Goal: Transaction & Acquisition: Obtain resource

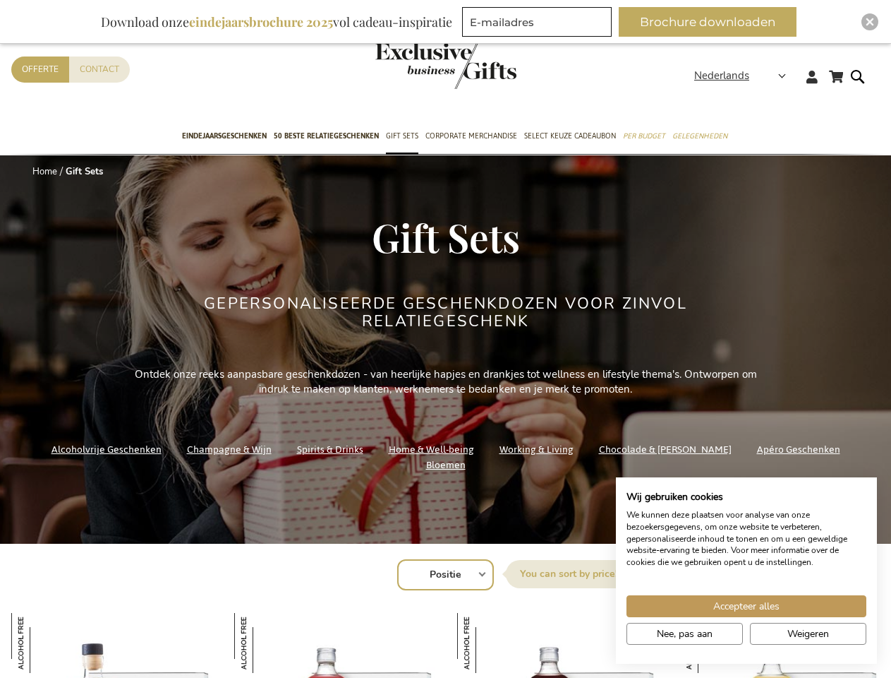
click at [445, 339] on div "Gepersonaliseerde geschenkdozen voor zinvol relatiegeschenk" at bounding box center [445, 330] width 529 height 71
click at [745, 76] on span "Nederlands" at bounding box center [721, 76] width 55 height 16
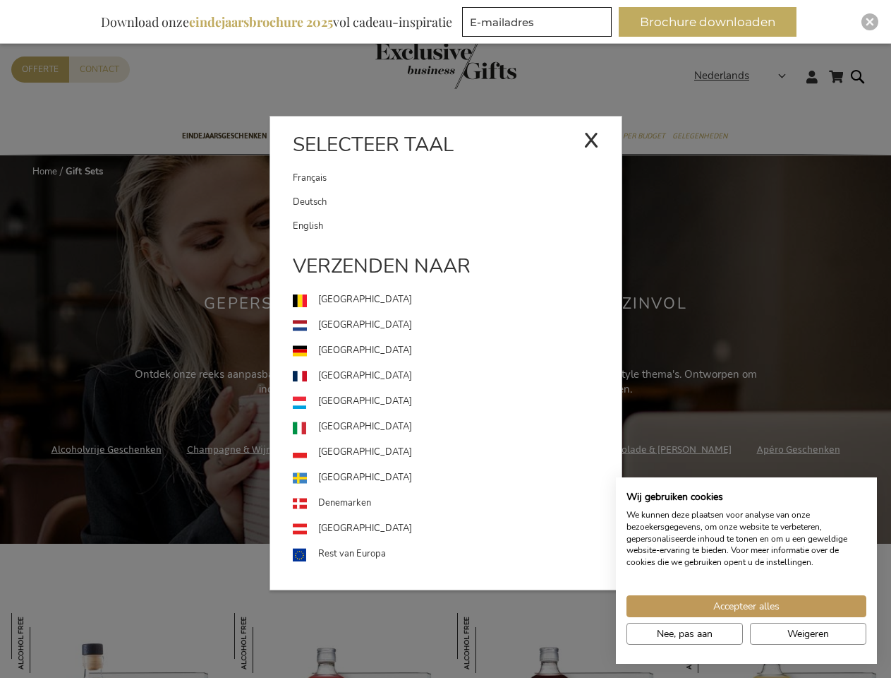
click at [694, 88] on div "Nederlands x Selecteer taal [DEMOGRAPHIC_DATA] Deutsch" at bounding box center [744, 78] width 101 height 20
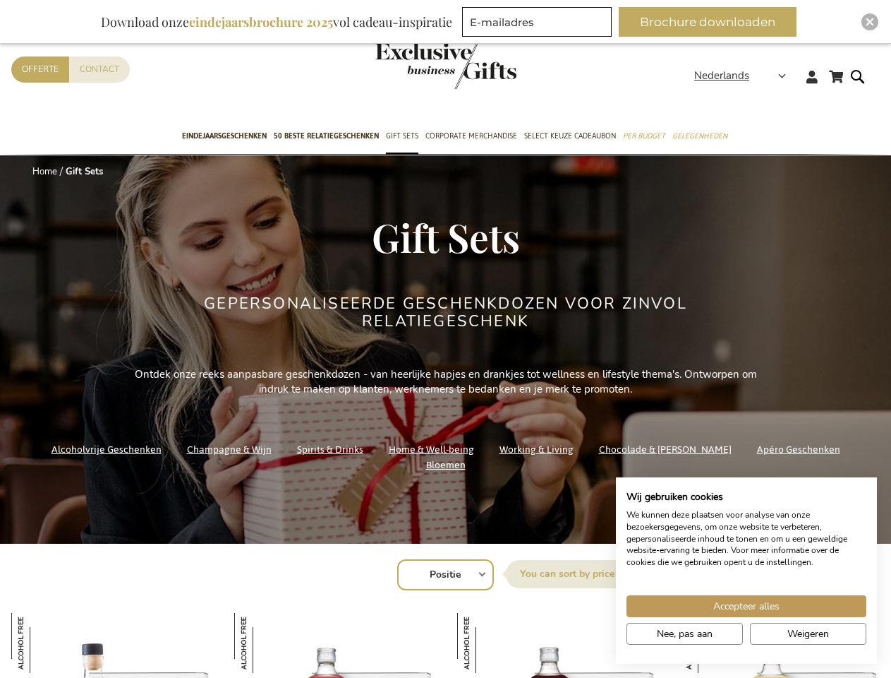
click at [264, 642] on img at bounding box center [264, 643] width 60 height 60
click at [487, 642] on img at bounding box center [487, 643] width 60 height 60
click at [714, 22] on button "Brochure downloaden" at bounding box center [708, 22] width 178 height 30
click at [870, 22] on img "Close" at bounding box center [870, 22] width 8 height 8
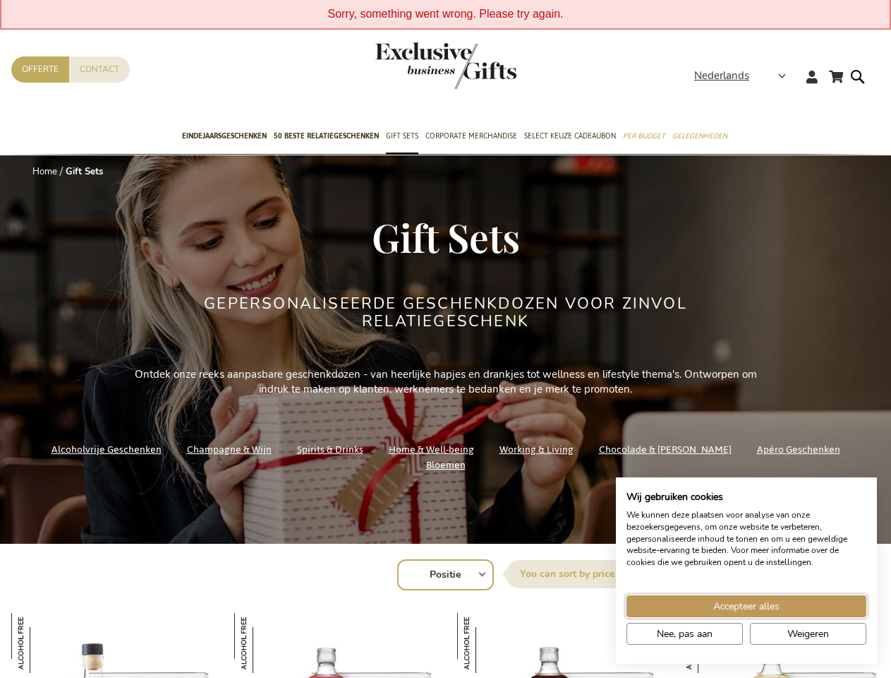
click at [747, 606] on span "Accepteer alles" at bounding box center [747, 605] width 66 height 15
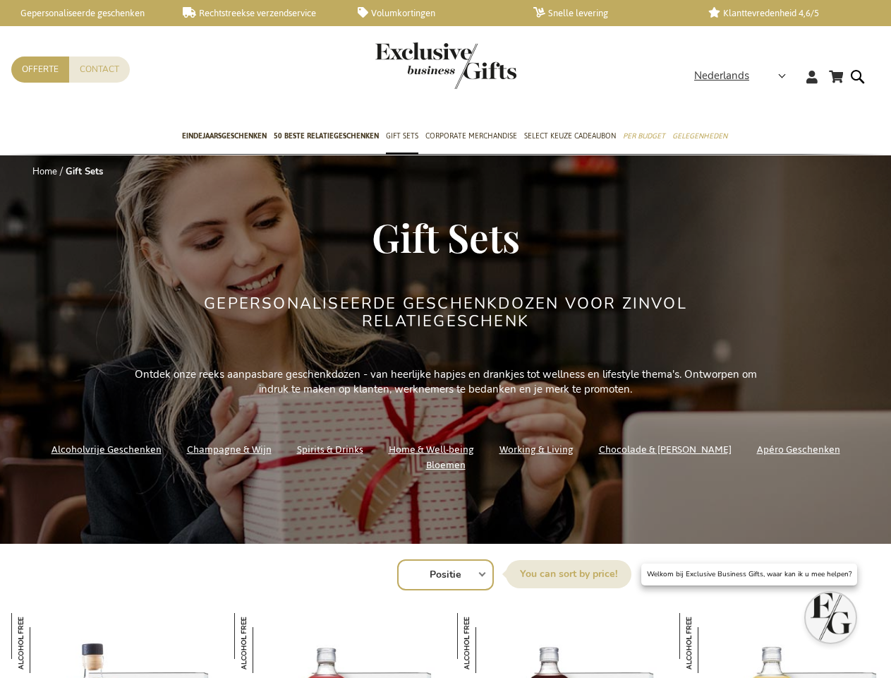
click at [685, 633] on img at bounding box center [710, 643] width 60 height 60
